Goal: Find specific page/section: Find specific page/section

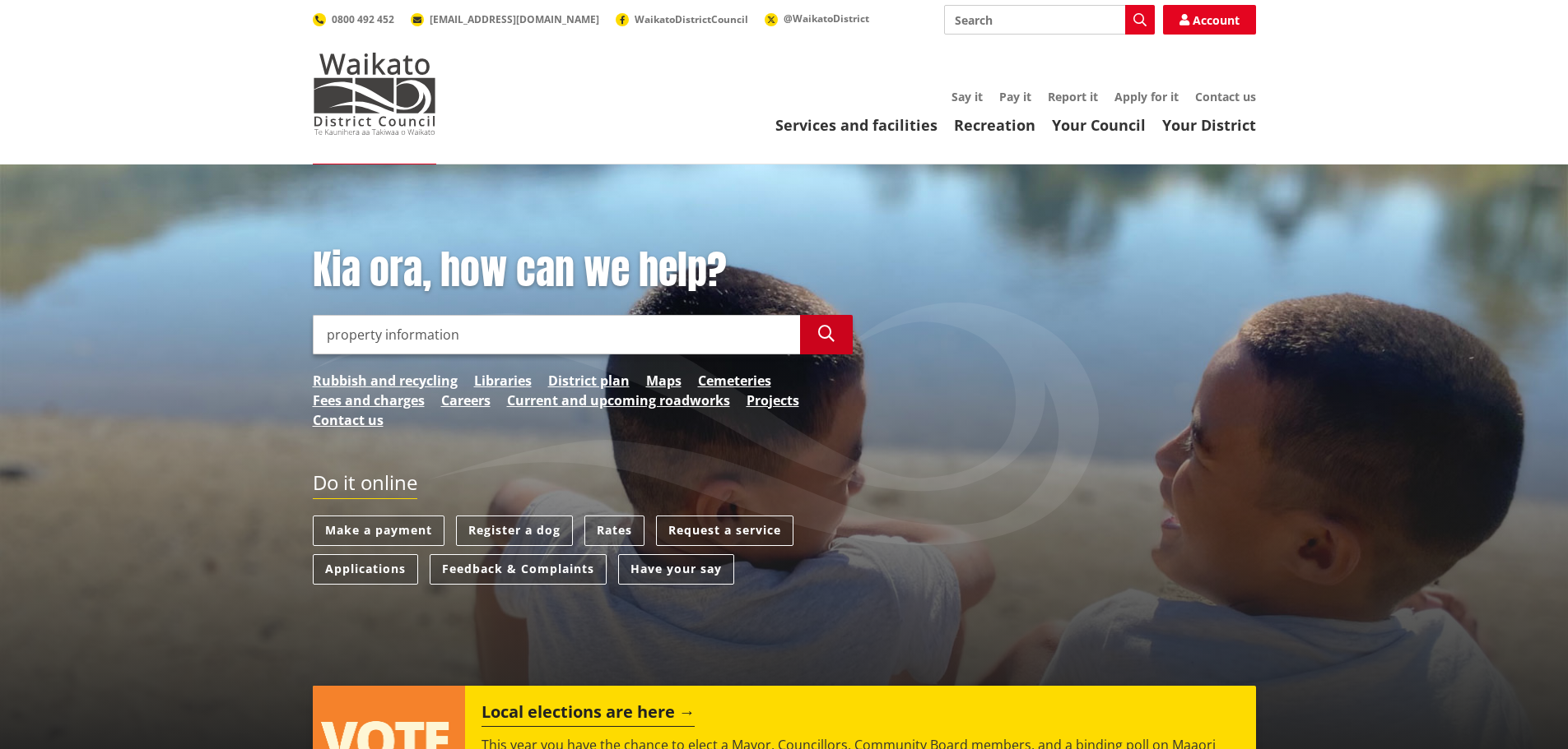
click at [834, 337] on button "Search" at bounding box center [827, 335] width 53 height 39
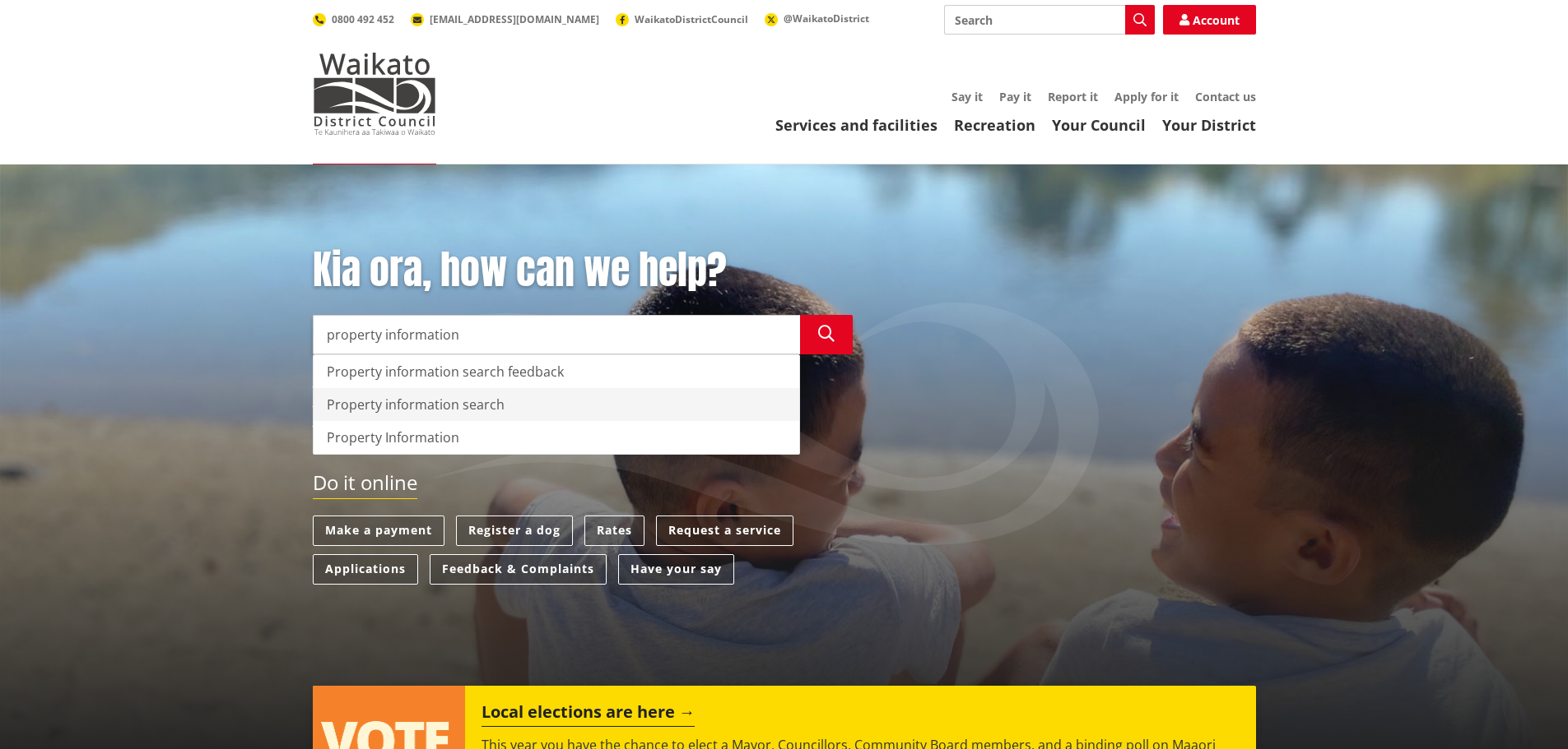
click at [386, 401] on div "Property information search" at bounding box center [557, 405] width 486 height 33
type input "Property information search"
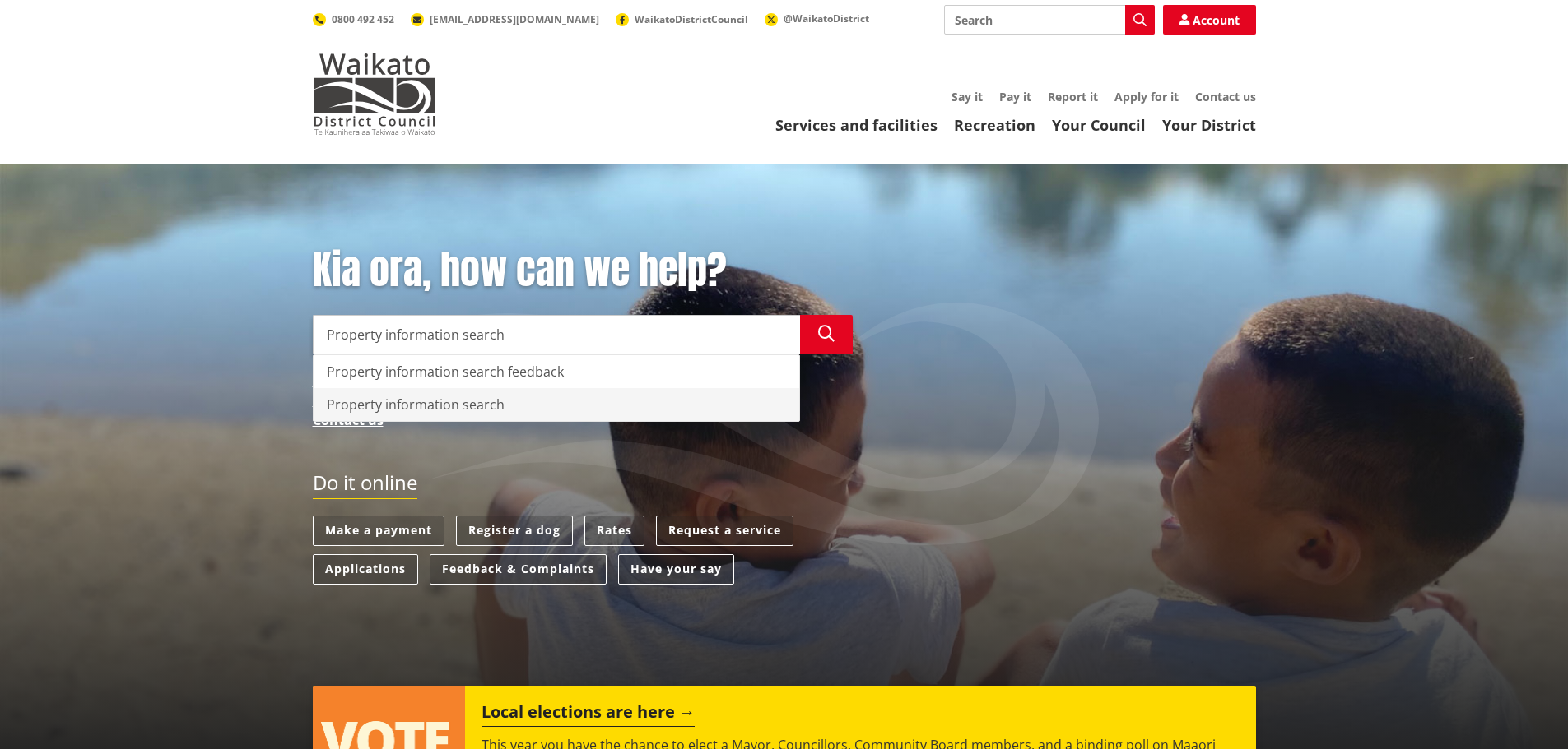
click at [413, 406] on div "Property information search" at bounding box center [557, 405] width 486 height 33
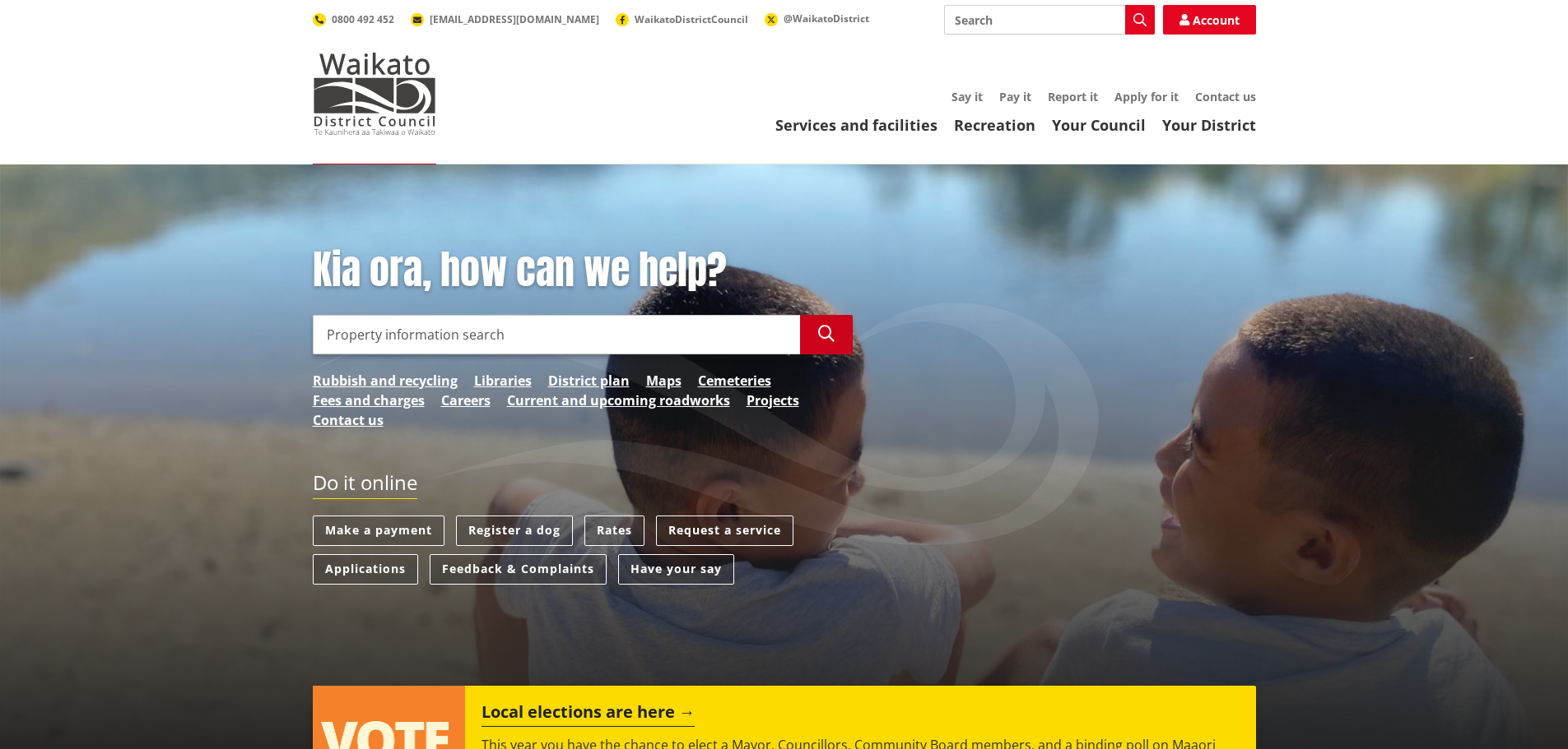
click at [829, 330] on icon "button" at bounding box center [826, 334] width 17 height 17
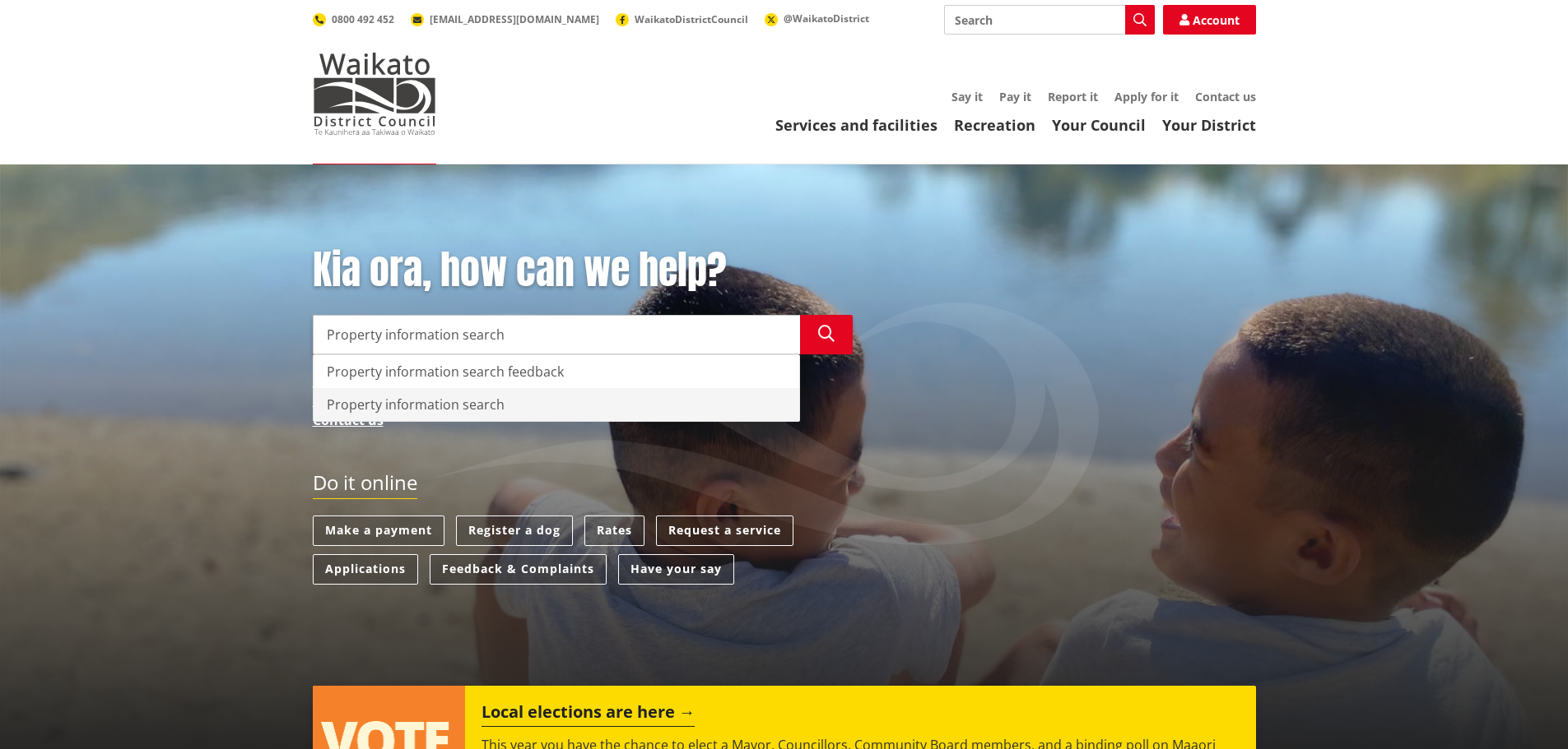
click at [398, 392] on div "Property information search" at bounding box center [557, 405] width 486 height 33
click at [439, 408] on div "Property information search" at bounding box center [557, 405] width 486 height 33
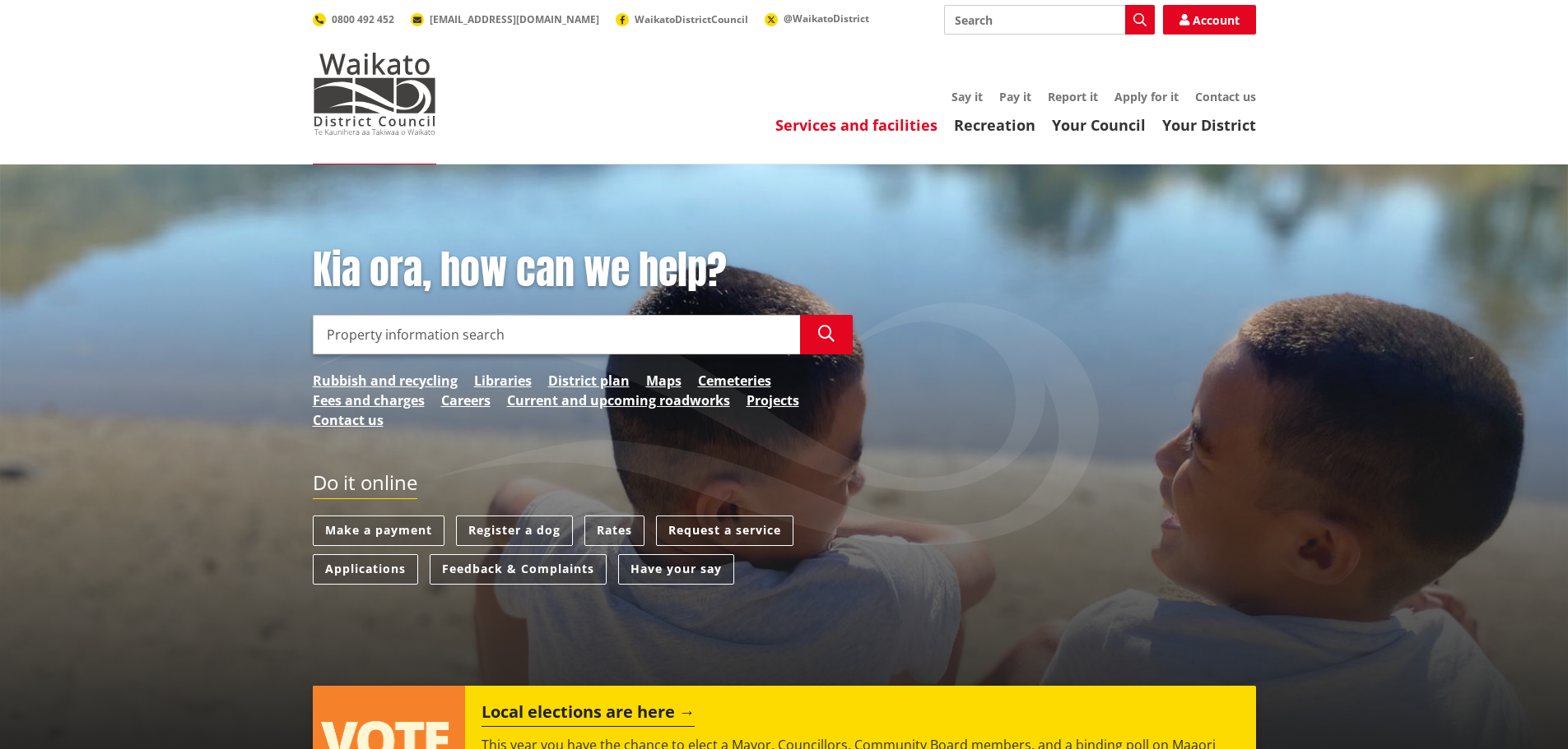
click at [870, 124] on link "Services and facilities" at bounding box center [855, 124] width 162 height 20
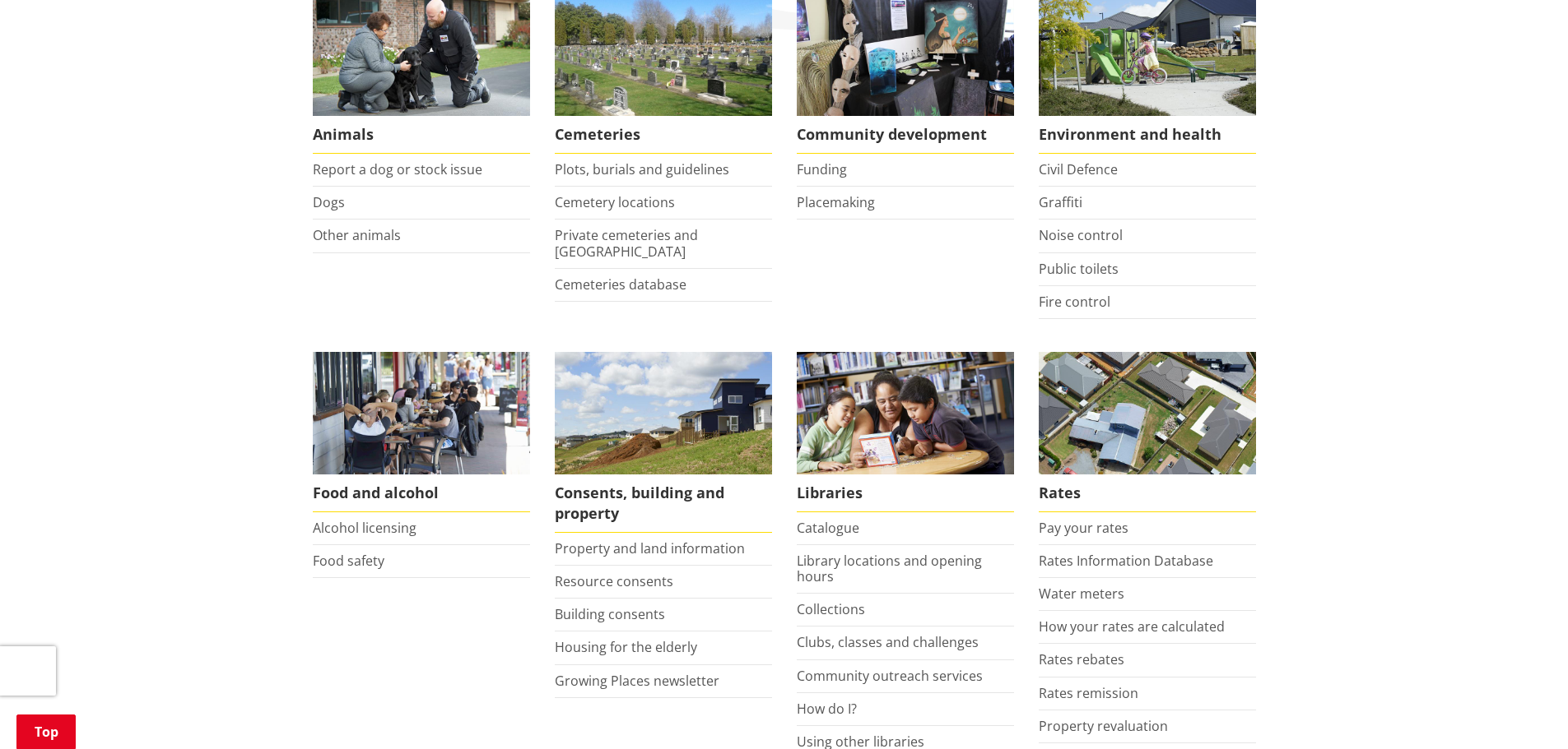
scroll to position [411, 0]
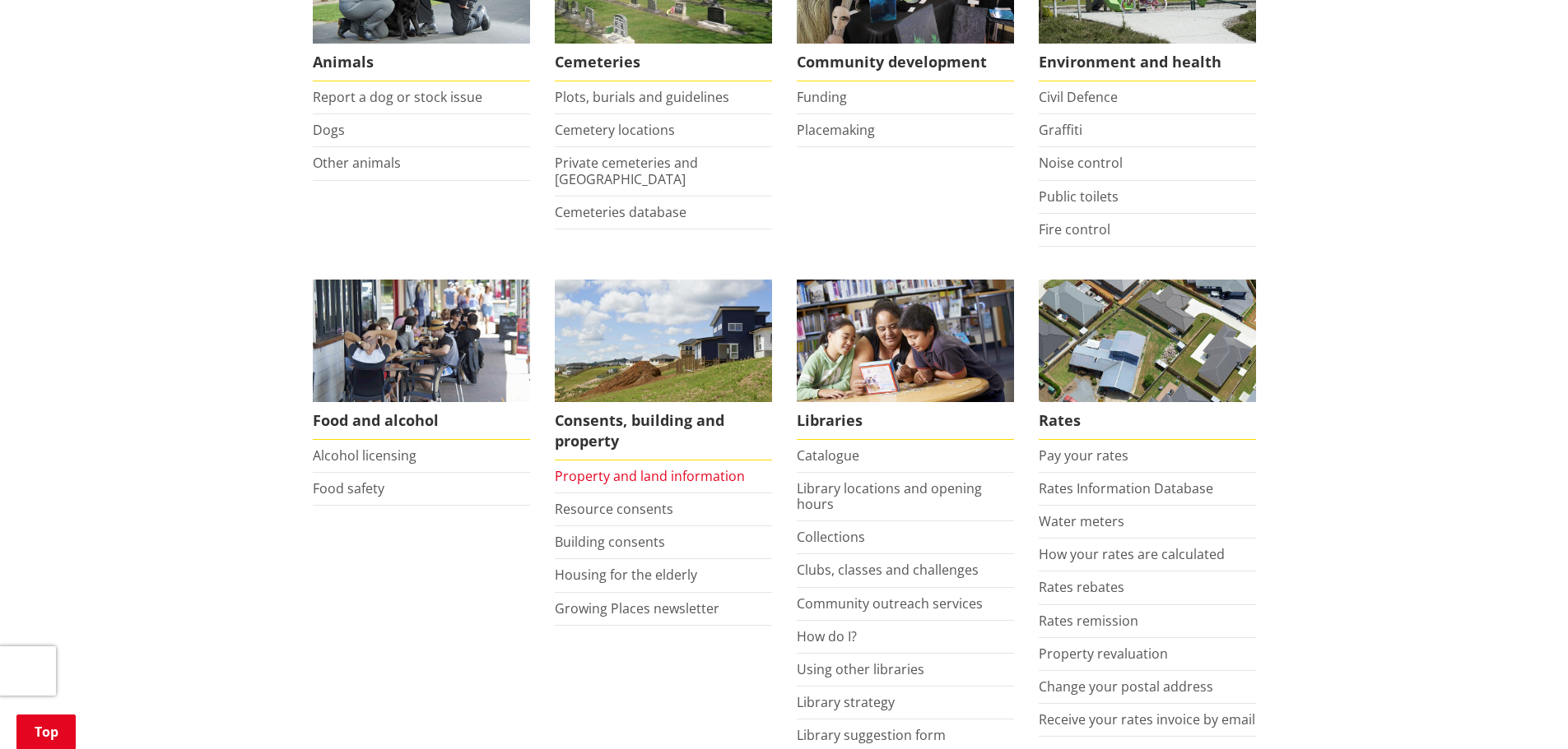
click at [609, 470] on link "Property and land information" at bounding box center [649, 476] width 190 height 18
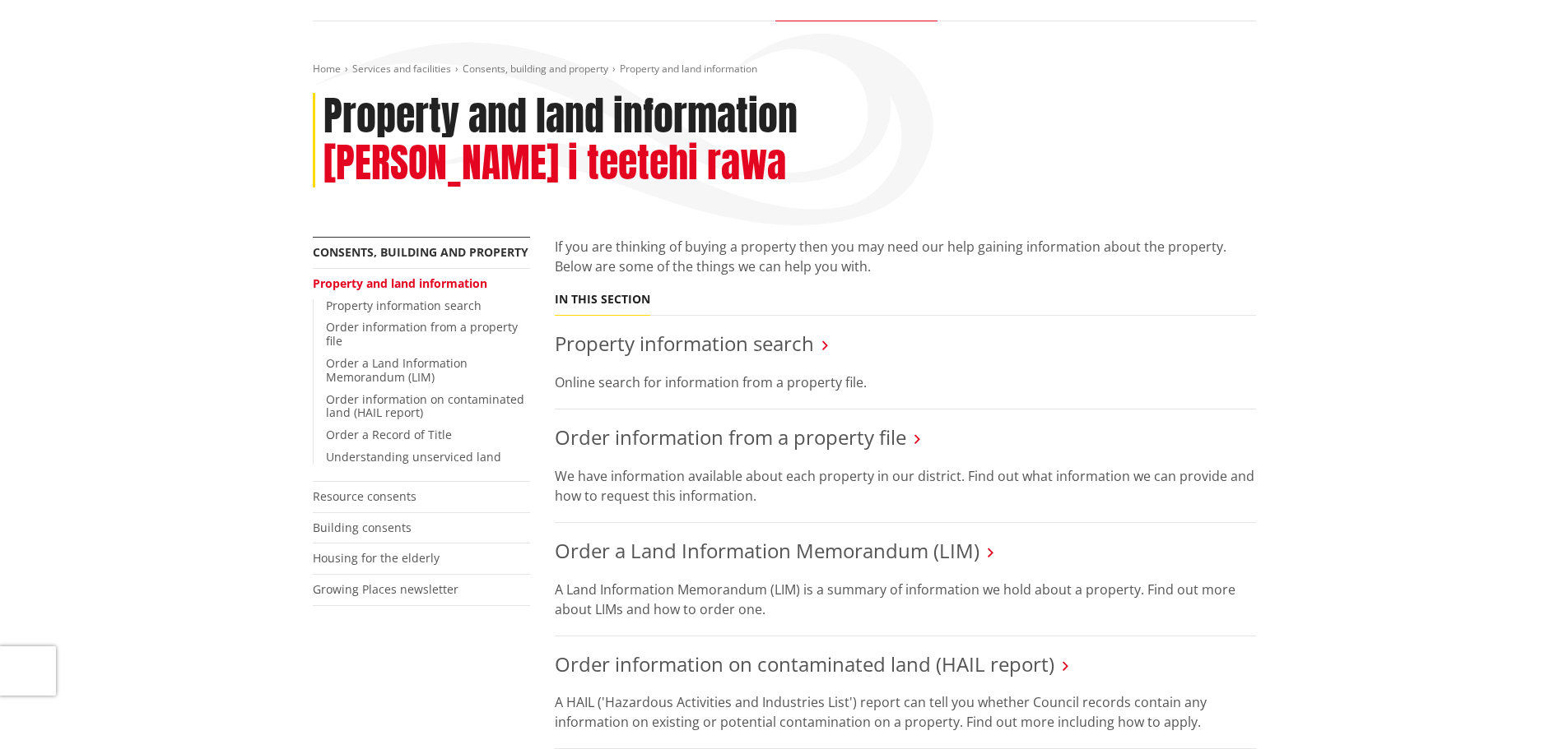
scroll to position [165, 0]
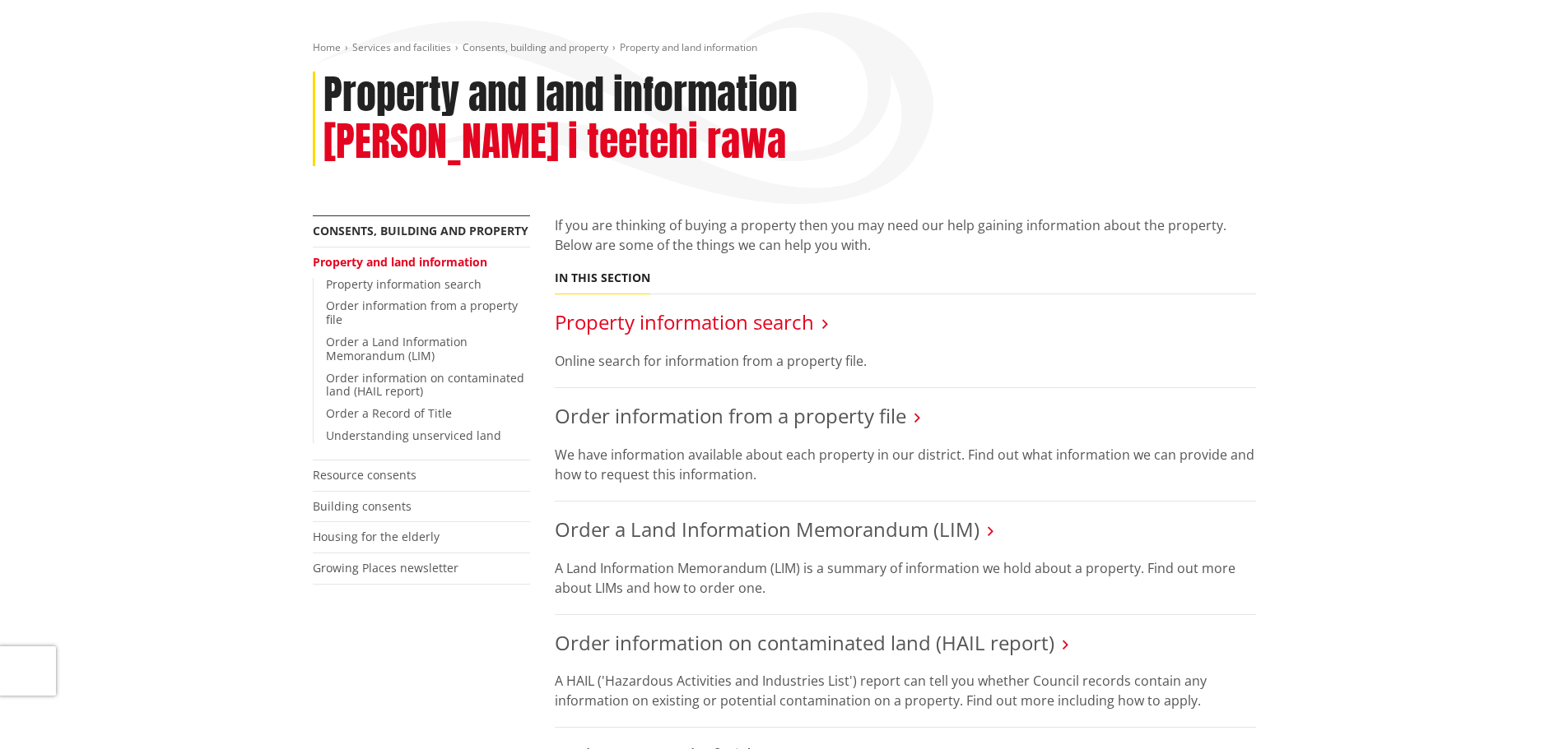
click at [710, 308] on link "Property information search" at bounding box center [685, 322] width 259 height 27
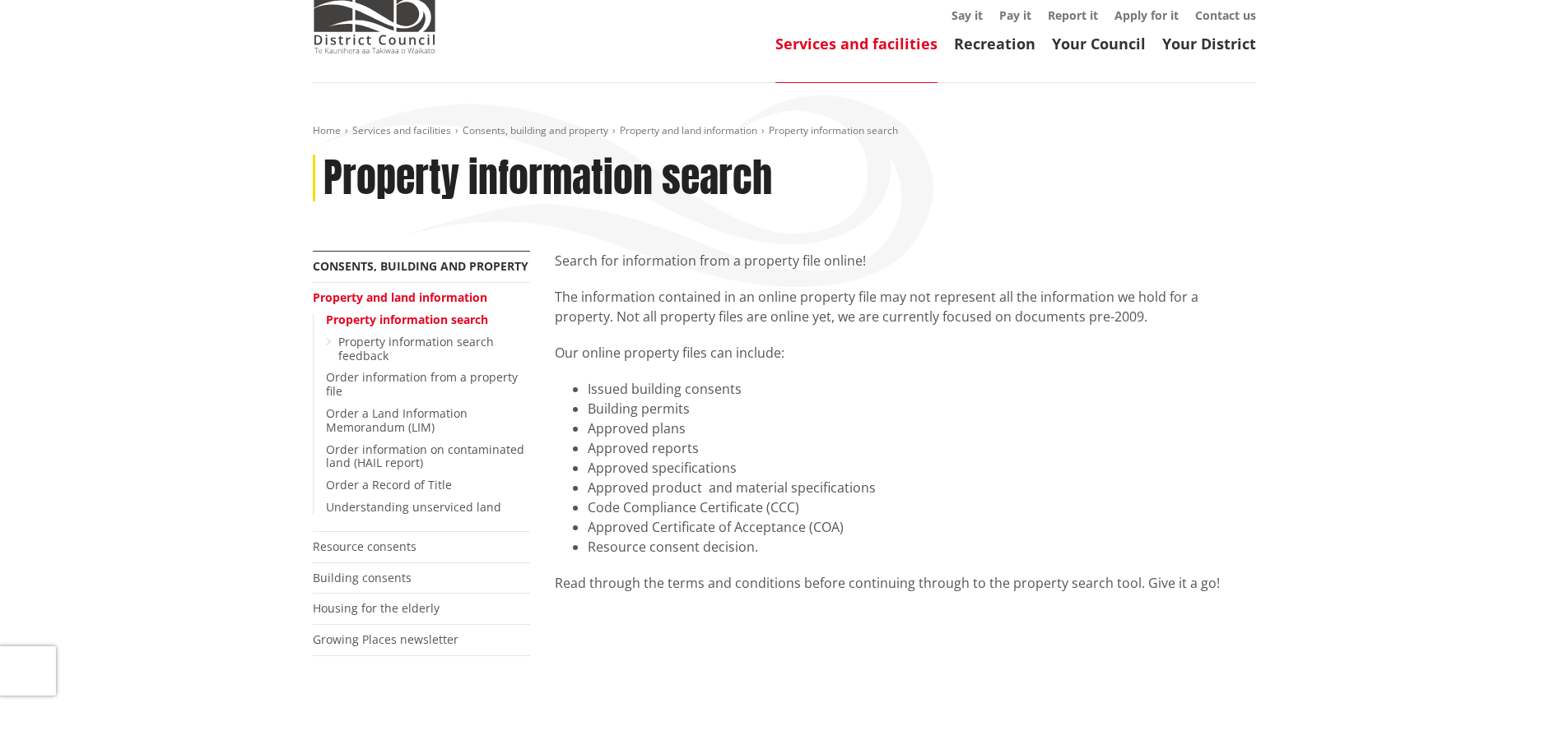
scroll to position [82, 0]
click at [834, 132] on span "Property information search" at bounding box center [833, 130] width 129 height 14
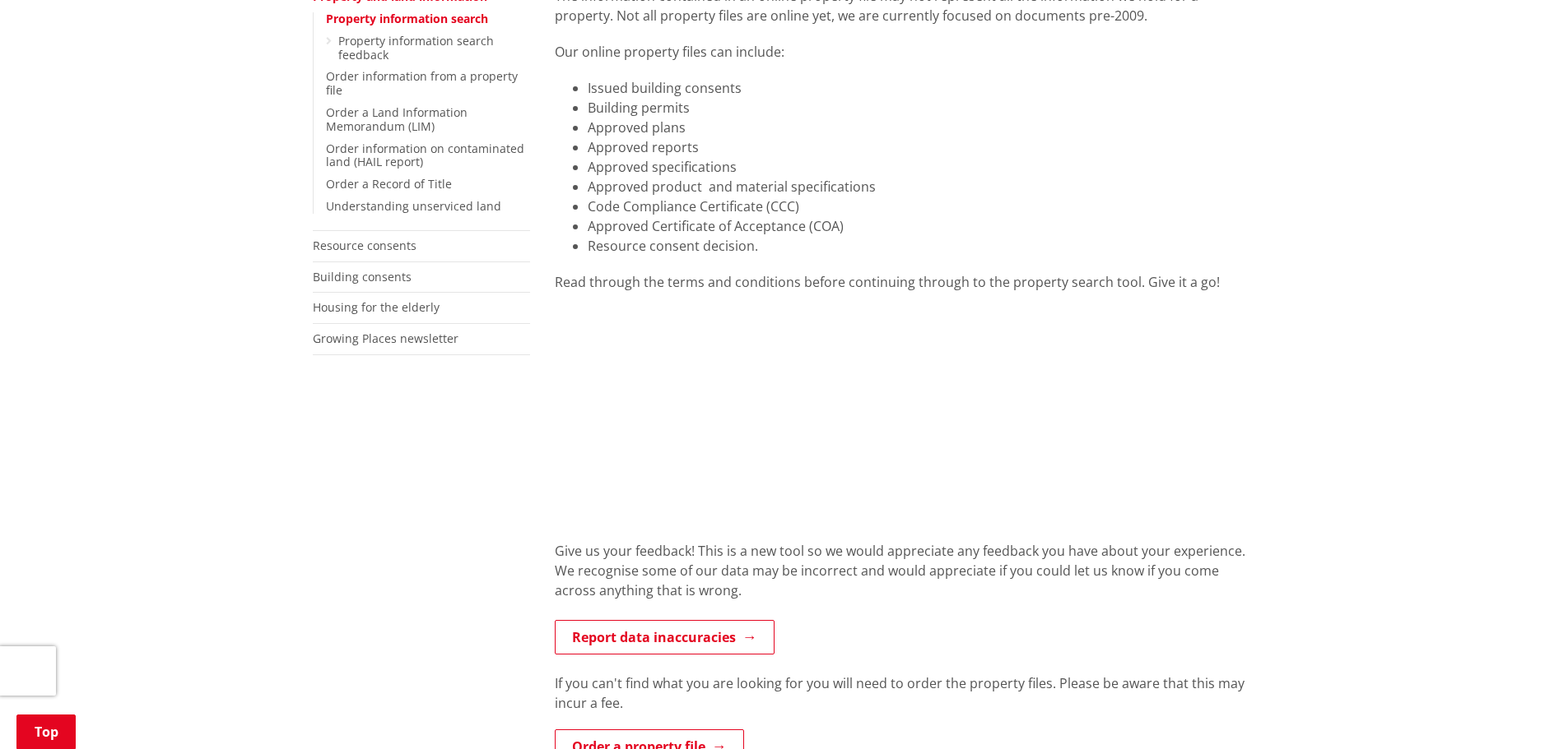
scroll to position [411, 0]
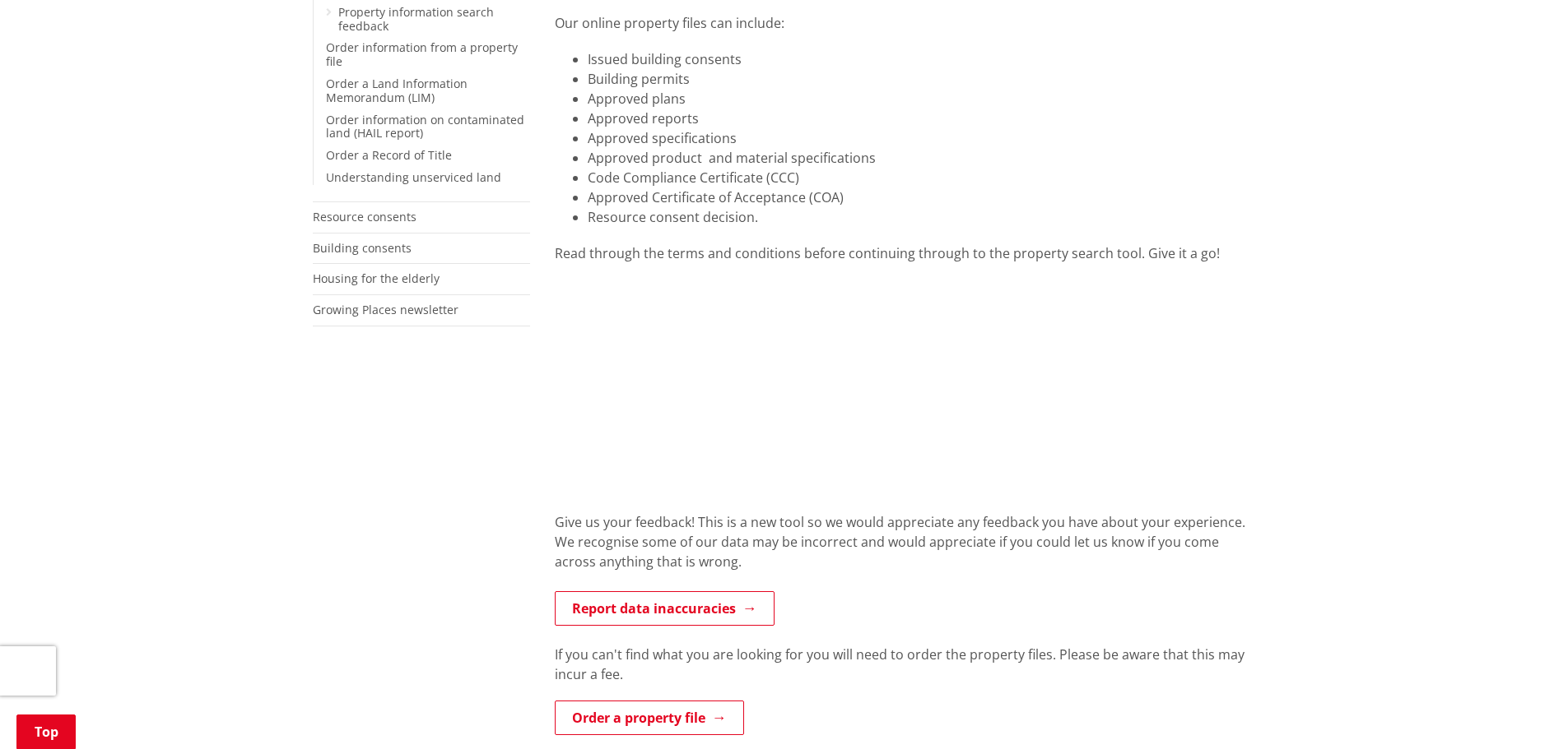
drag, startPoint x: 1407, startPoint y: 396, endPoint x: 1289, endPoint y: 572, distance: 211.9
click at [1407, 399] on div "Home Services and facilities Consents, building and property Property and land …" at bounding box center [784, 459] width 1568 height 1412
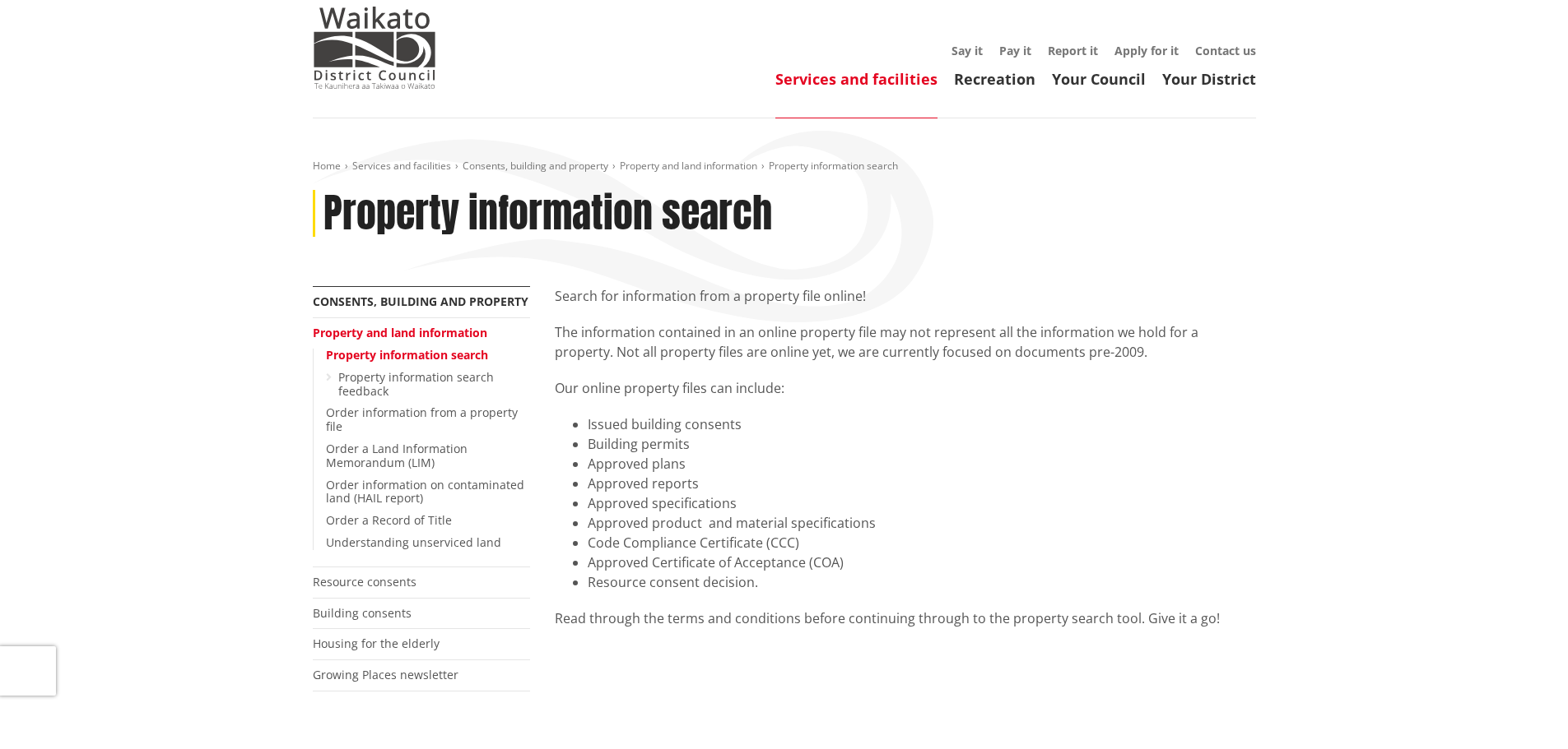
scroll to position [82, 0]
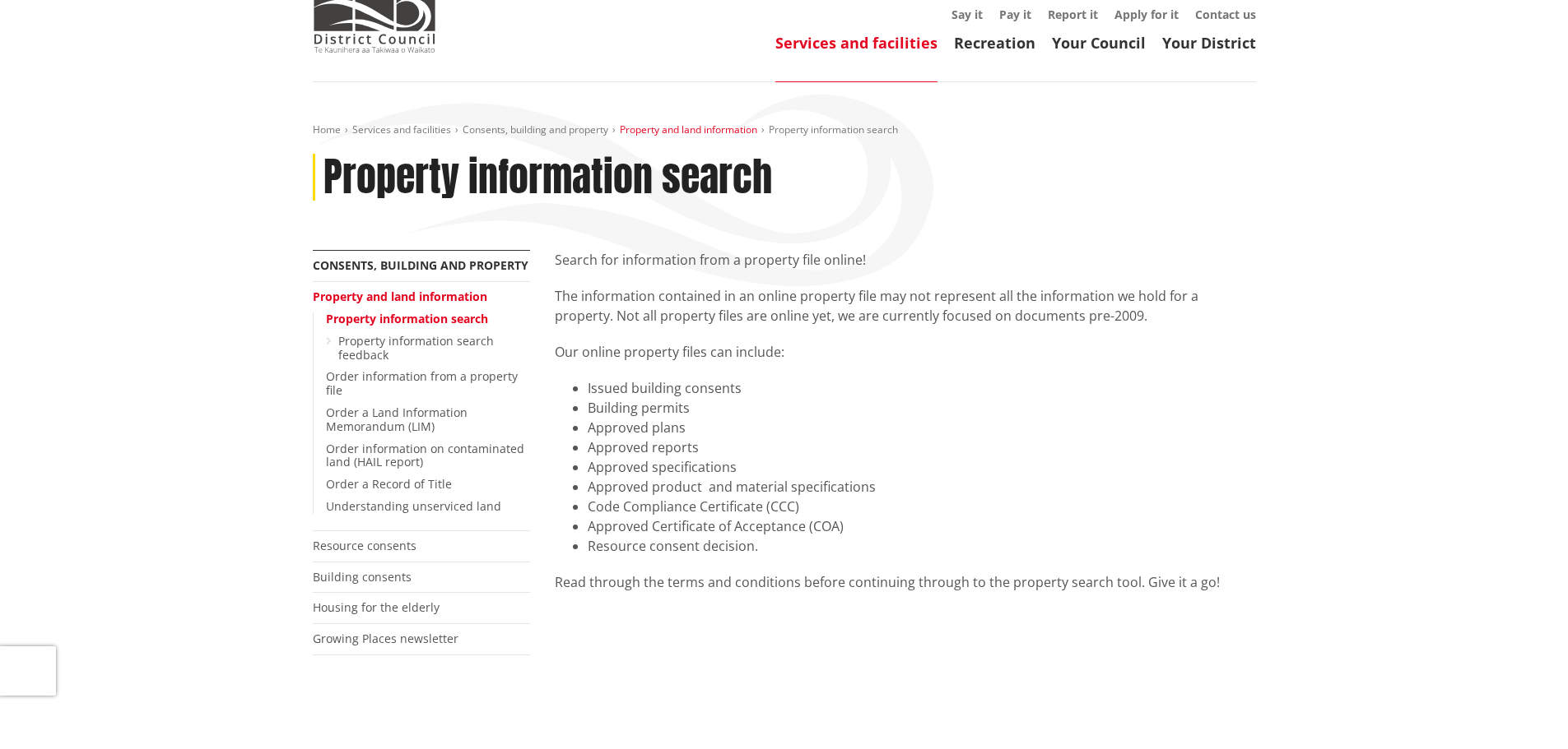
click at [696, 128] on link "Property and land information" at bounding box center [688, 130] width 138 height 14
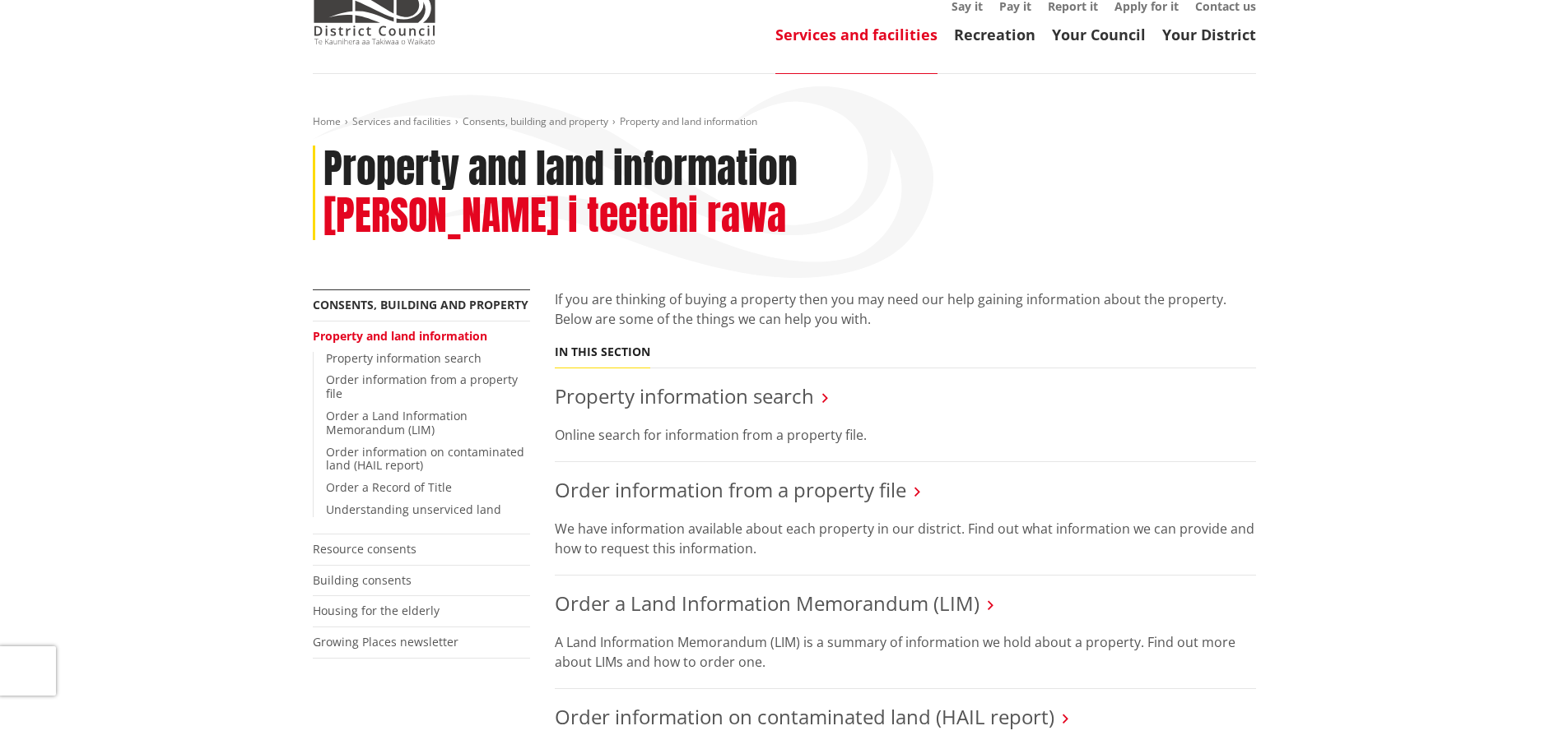
scroll to position [165, 0]
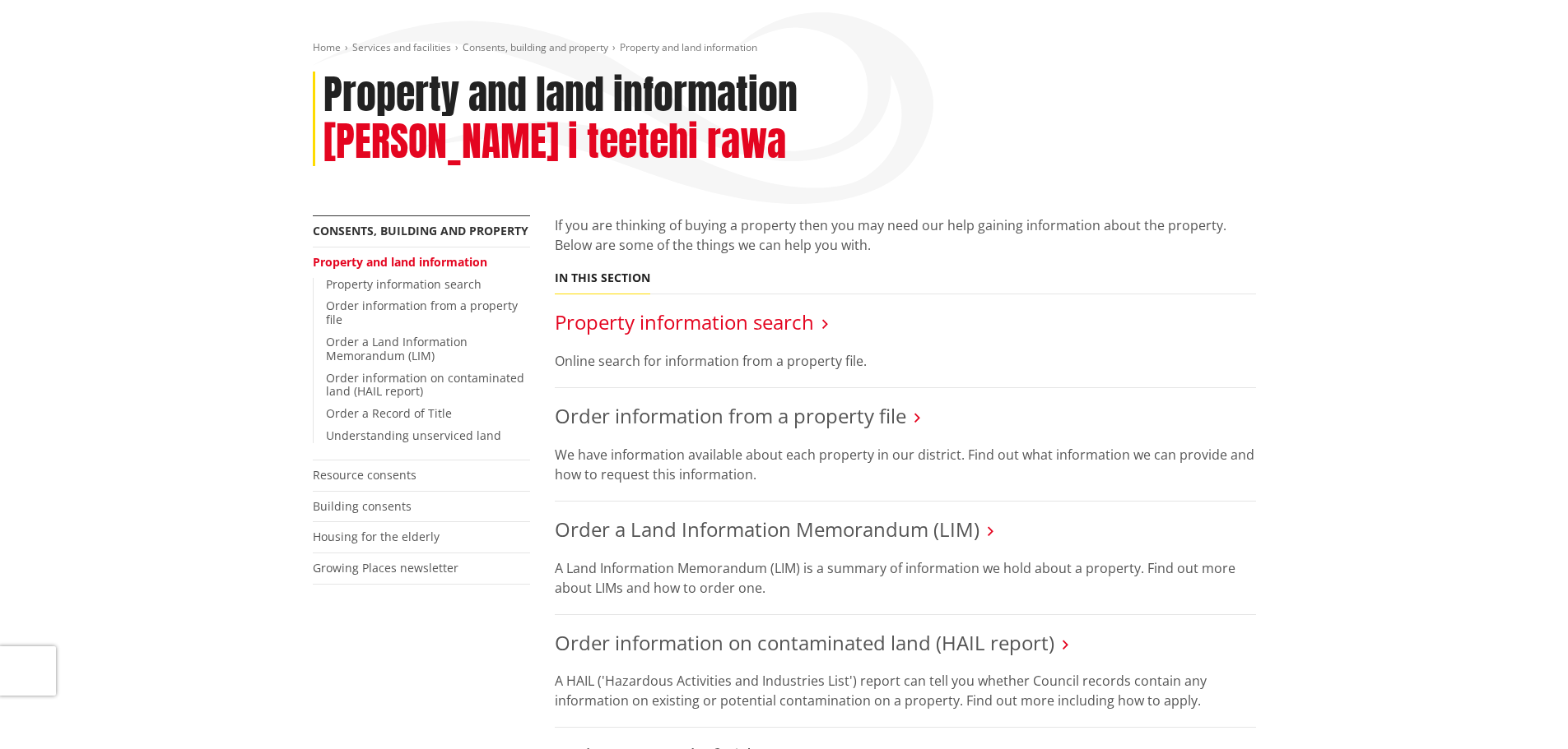
click at [719, 308] on link "Property information search" at bounding box center [685, 322] width 259 height 27
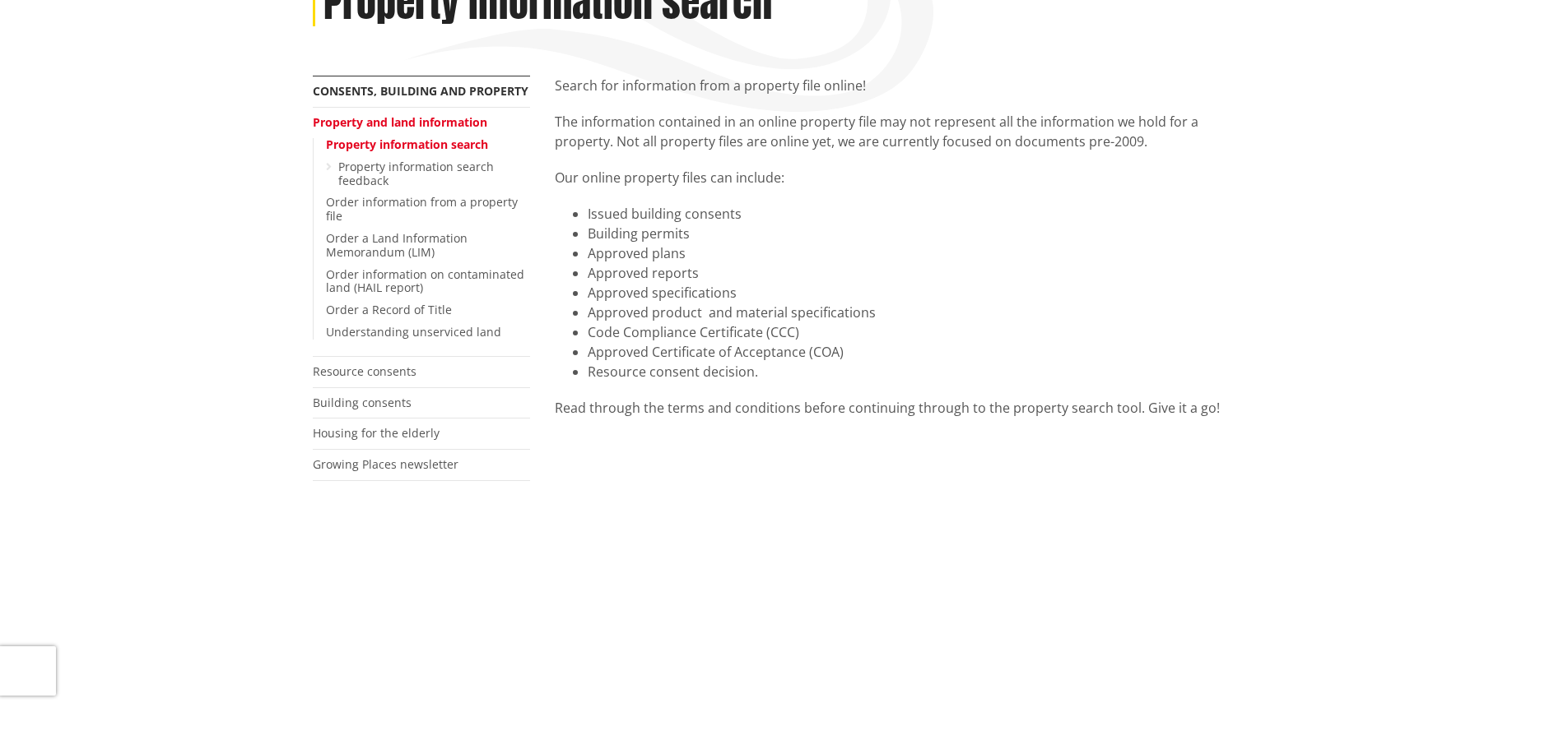
scroll to position [493, 0]
